Goal: Find specific page/section: Find specific page/section

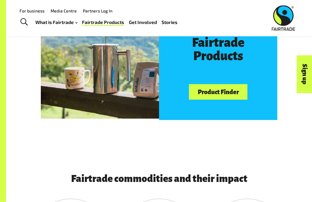
scroll to position [285, 0]
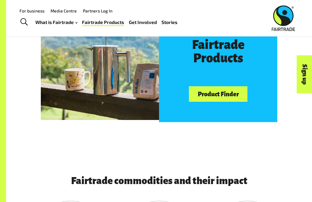
click at [239, 95] on link "Product Finder" at bounding box center [218, 94] width 58 height 16
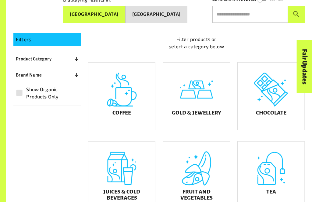
scroll to position [100, 0]
click at [179, 8] on button "New Zealand" at bounding box center [156, 14] width 62 height 17
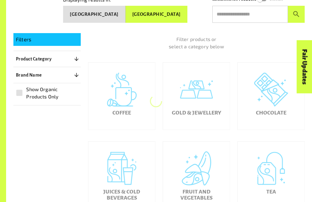
click at [125, 9] on button "Australia" at bounding box center [94, 14] width 62 height 17
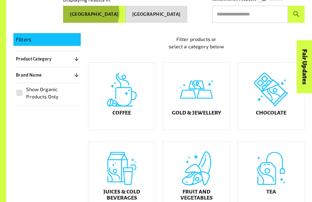
click at [125, 11] on button "Australia" at bounding box center [94, 14] width 62 height 17
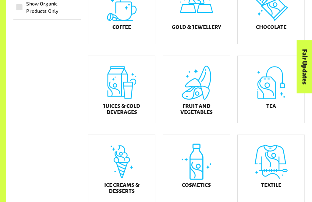
scroll to position [186, 0]
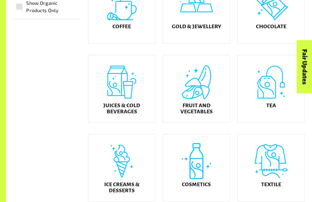
click at [203, 114] on h5 "Fruit and Vegetables" at bounding box center [196, 109] width 57 height 12
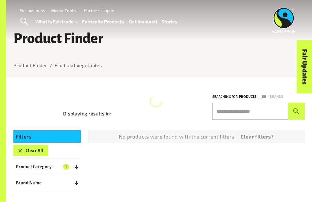
scroll to position [12, 0]
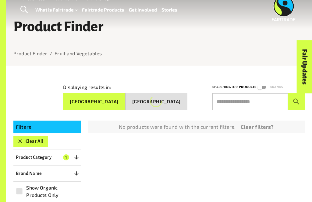
click at [276, 128] on div "No products were found with the current filters. Clear filters?" at bounding box center [196, 127] width 212 height 8
click at [257, 100] on input "text" at bounding box center [249, 101] width 75 height 17
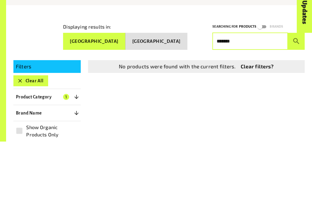
click at [296, 93] on button "submit" at bounding box center [296, 101] width 17 height 17
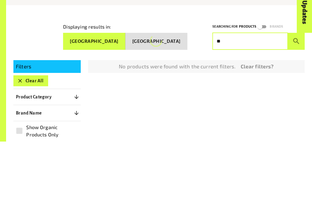
type input "*"
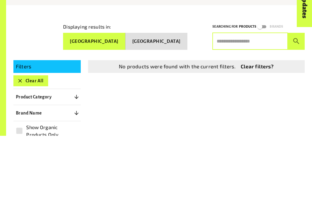
scroll to position [0, 0]
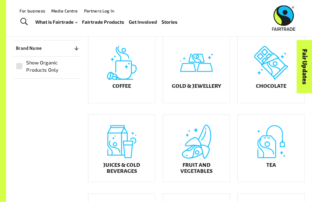
scroll to position [114, 0]
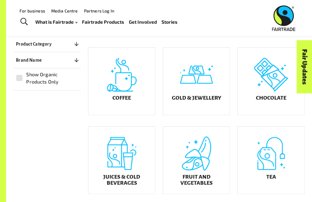
click at [149, 101] on div "Coffee" at bounding box center [121, 81] width 67 height 67
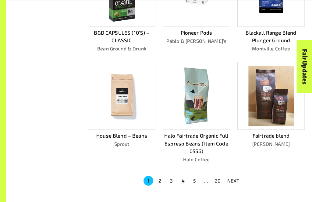
scroll to position [300, 0]
click at [156, 179] on button "2" at bounding box center [160, 181] width 10 height 10
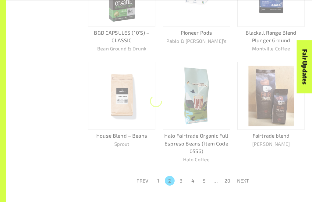
click at [160, 181] on button "1" at bounding box center [158, 181] width 10 height 10
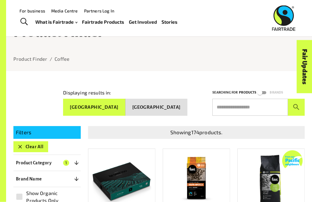
scroll to position [0, 0]
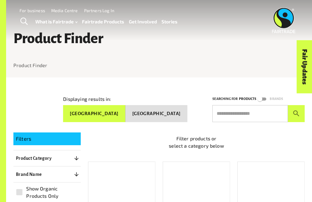
scroll to position [114, 0]
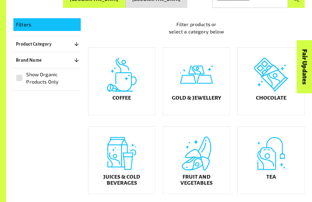
click at [277, 90] on div "Fair Updates" at bounding box center [269, 86] width 53 height 16
click at [284, 87] on div "Fair Updates" at bounding box center [269, 86] width 53 height 16
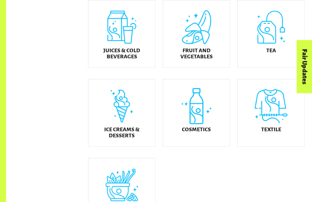
scroll to position [242, 0]
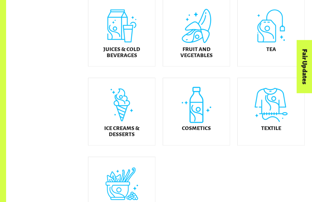
click at [130, 194] on div "Spices & Oils" at bounding box center [121, 191] width 67 height 67
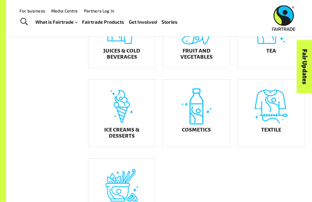
scroll to position [240, 0]
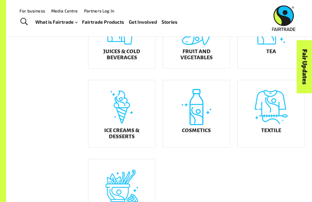
click at [125, 140] on h5 "Ice Creams & Desserts" at bounding box center [121, 134] width 57 height 12
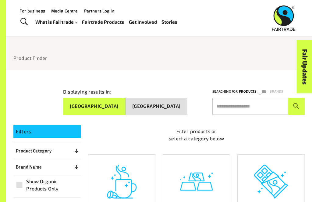
scroll to position [7, 0]
